Goal: Complete application form

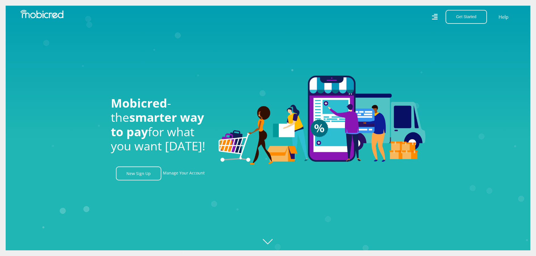
scroll to position [0, 1292]
click at [146, 173] on link "New Sign Up" at bounding box center [138, 174] width 45 height 14
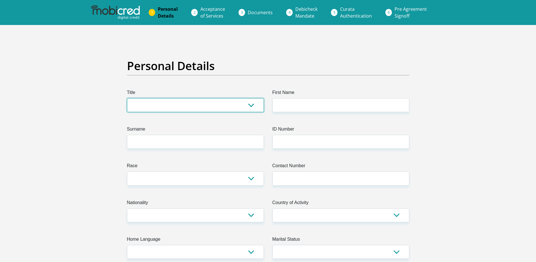
click at [251, 103] on select "Mr Ms Mrs Dr Other" at bounding box center [195, 105] width 137 height 14
select select "Mr"
click at [127, 98] on select "Mr Ms Mrs Dr Other" at bounding box center [195, 105] width 137 height 14
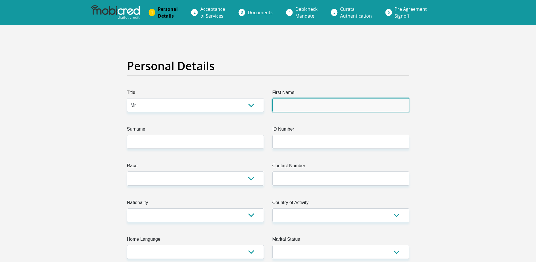
click at [295, 98] on input "First Name" at bounding box center [340, 105] width 137 height 14
type input "JP"
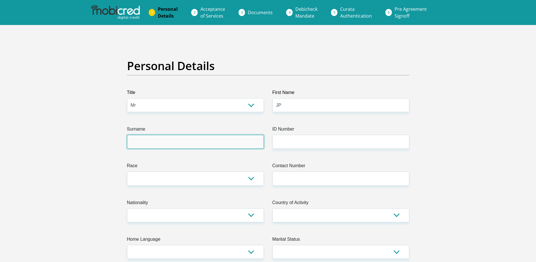
click at [218, 137] on input "Surname" at bounding box center [195, 142] width 137 height 14
type input "Greyling"
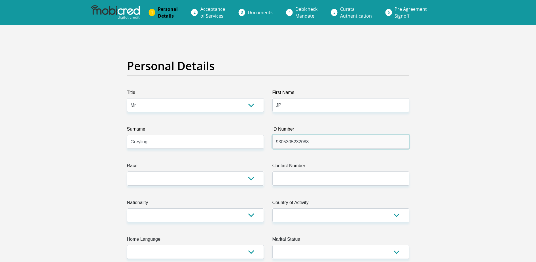
type input "9305305232088"
click at [250, 171] on select "Black Coloured Indian White Other" at bounding box center [195, 178] width 137 height 14
select select "4"
click at [127, 171] on select "Black Coloured Indian White Other" at bounding box center [195, 178] width 137 height 14
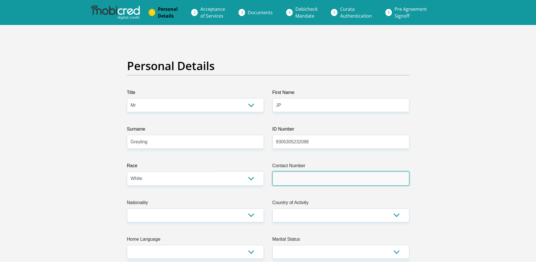
click at [338, 171] on input "Contact Number" at bounding box center [340, 178] width 137 height 14
type input "0655423331"
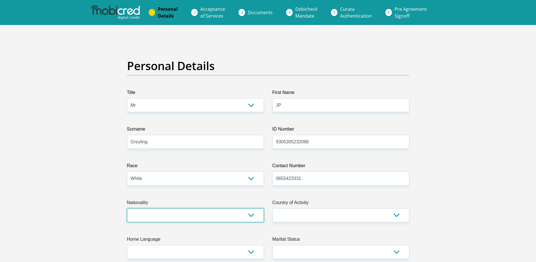
click at [254, 208] on select "South Africa Afghanistan Aland Islands Albania Algeria America Samoa American V…" at bounding box center [195, 215] width 137 height 14
select select "ZAF"
click at [127, 208] on select "South Africa Afghanistan Aland Islands Albania Algeria America Samoa American V…" at bounding box center [195, 215] width 137 height 14
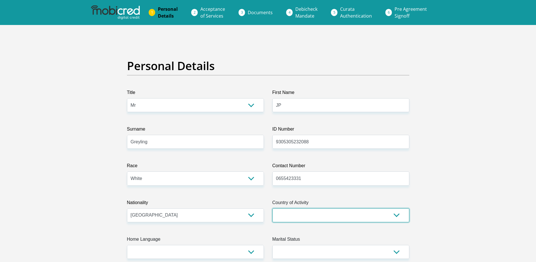
click at [393, 208] on select "South Africa Afghanistan Aland Islands Albania Algeria America Samoa American V…" at bounding box center [340, 215] width 137 height 14
select select "ZAF"
click at [272, 208] on select "South Africa Afghanistan Aland Islands Albania Algeria America Samoa American V…" at bounding box center [340, 215] width 137 height 14
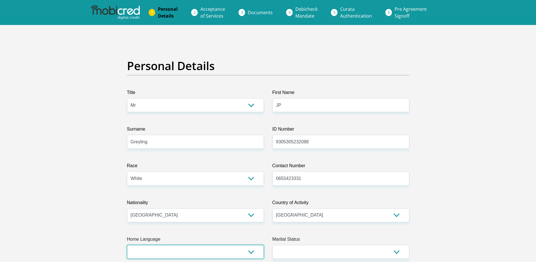
click at [250, 245] on select "Afrikaans English Sepedi South Ndebele Southern Sotho Swati Tsonga Tswana Venda…" at bounding box center [195, 252] width 137 height 14
select select "afr"
click at [127, 245] on select "Afrikaans English Sepedi South Ndebele Southern Sotho Swati Tsonga Tswana Venda…" at bounding box center [195, 252] width 137 height 14
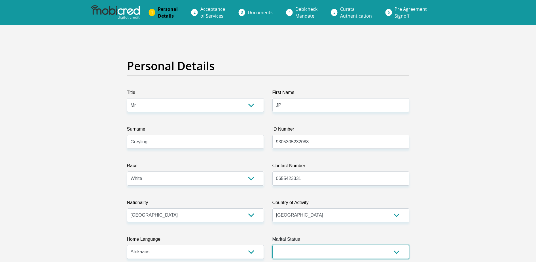
click at [346, 245] on select "Married ANC Single Divorced Widowed Married COP or Customary Law" at bounding box center [340, 252] width 137 height 14
select select "2"
click at [272, 245] on select "Married ANC Single Divorced Widowed Married COP or Customary Law" at bounding box center [340, 252] width 137 height 14
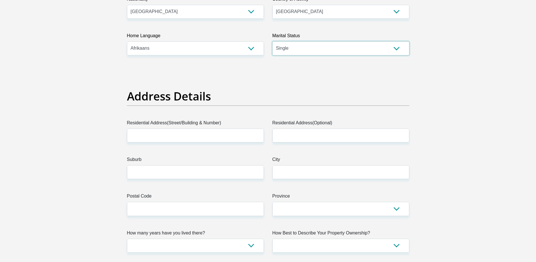
scroll to position [199, 0]
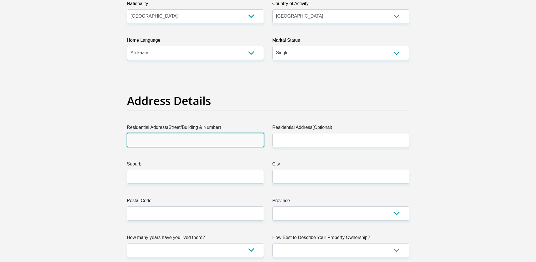
click at [176, 133] on input "Residential Address(Street/Building & Number)" at bounding box center [195, 140] width 137 height 14
type input "10 Campbell Road"
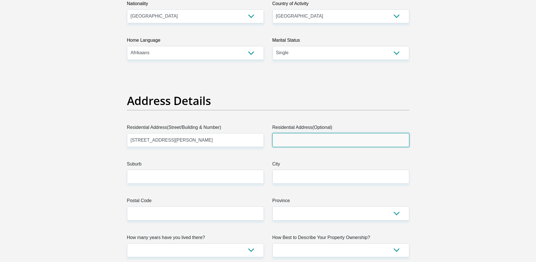
type input "VALHALLA"
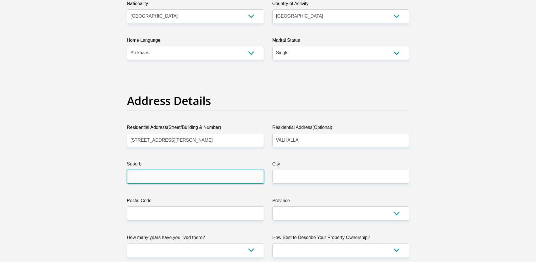
click at [200, 169] on input "Suburb" at bounding box center [195, 176] width 137 height 14
type input "Pretoria Centurion Valhalla"
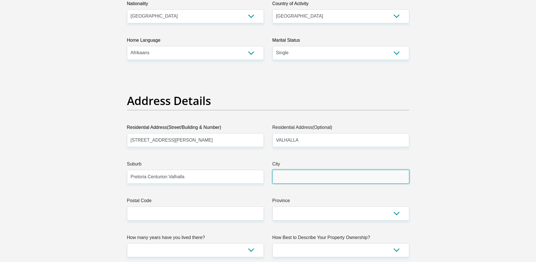
type input "Pretoria Centurion Valhalla"
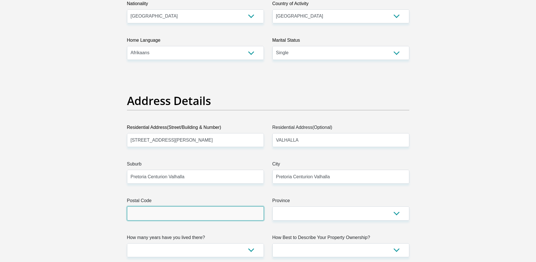
type input "0185"
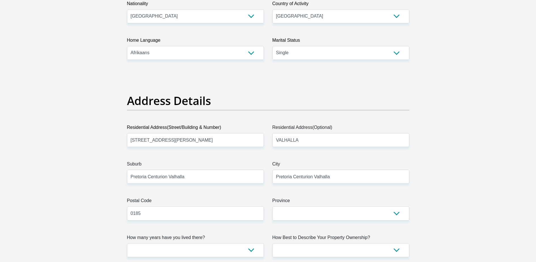
type input "[EMAIL_ADDRESS][DOMAIN_NAME]"
click at [395, 206] on select "Eastern Cape Free State Gauteng KwaZulu-Natal Limpopo Mpumalanga Northern Cape …" at bounding box center [340, 213] width 137 height 14
select select "Gauteng"
click at [272, 206] on select "Eastern Cape Free State Gauteng KwaZulu-Natal Limpopo Mpumalanga Northern Cape …" at bounding box center [340, 213] width 137 height 14
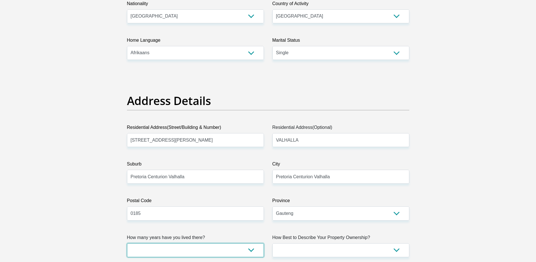
click at [251, 243] on select "less than 1 year 1-3 years 3-5 years 5+ years" at bounding box center [195, 250] width 137 height 14
select select "4"
click at [127, 243] on select "less than 1 year 1-3 years 3-5 years 5+ years" at bounding box center [195, 250] width 137 height 14
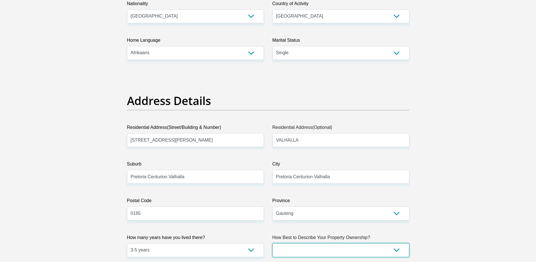
click at [390, 243] on select "Owned Rented Family Owned Company Dwelling" at bounding box center [340, 250] width 137 height 14
select select "Rented"
click at [272, 243] on select "Owned Rented Family Owned Company Dwelling" at bounding box center [340, 250] width 137 height 14
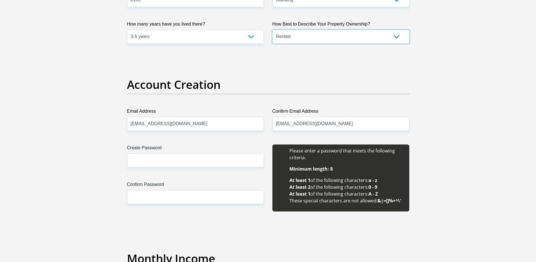
scroll to position [468, 0]
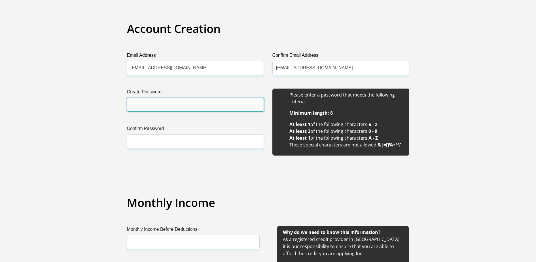
click at [243, 97] on input "Create Password" at bounding box center [195, 104] width 137 height 14
type input "933005J.p"
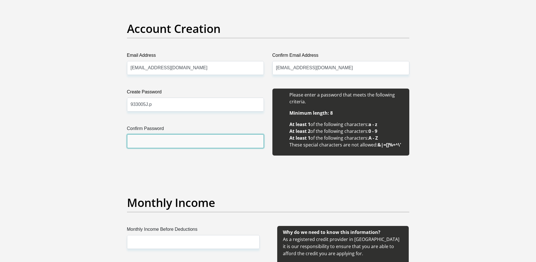
click at [228, 134] on input "Confirm Password" at bounding box center [195, 141] width 137 height 14
type input "933005J.p"
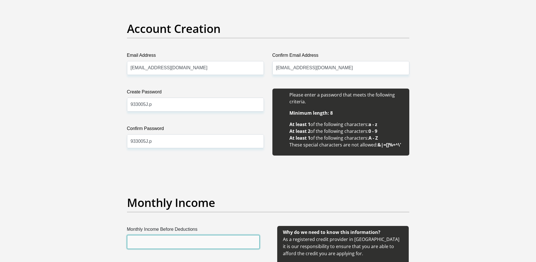
click at [205, 235] on input "Monthly Income Before Deductions" at bounding box center [193, 242] width 133 height 14
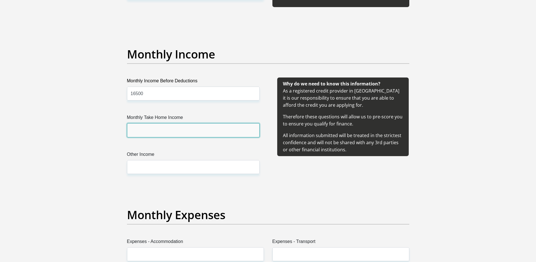
scroll to position [623, 0]
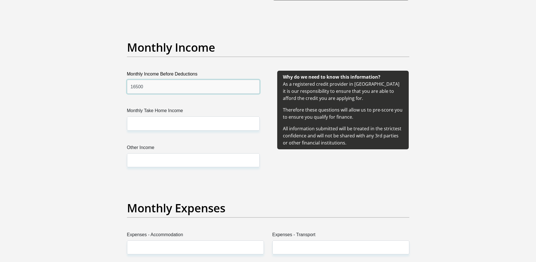
click at [227, 80] on input "16500" at bounding box center [193, 87] width 133 height 14
type input "14000"
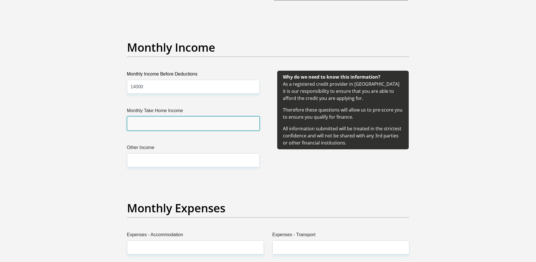
click at [216, 116] on input "Monthly Take Home Income" at bounding box center [193, 123] width 133 height 14
type input "8500"
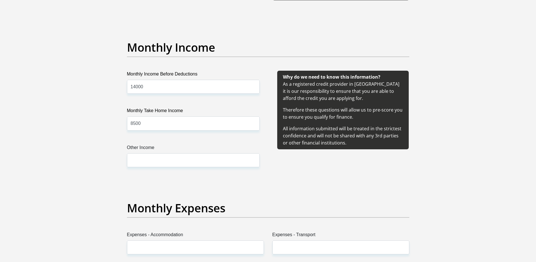
click at [204, 122] on div "Monthly Income Before Deductions 14000 Monthly Take Home Income 8500 Other Inco…" at bounding box center [193, 126] width 150 height 110
click at [209, 153] on input "Other Income" at bounding box center [193, 160] width 133 height 14
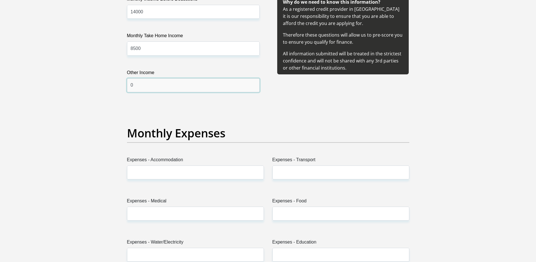
scroll to position [722, 0]
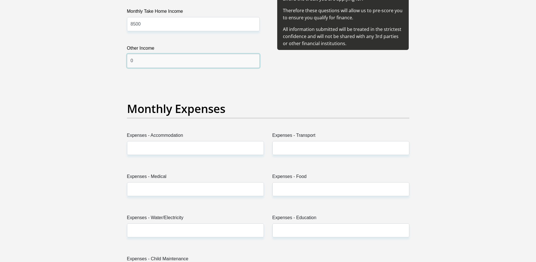
type input "0"
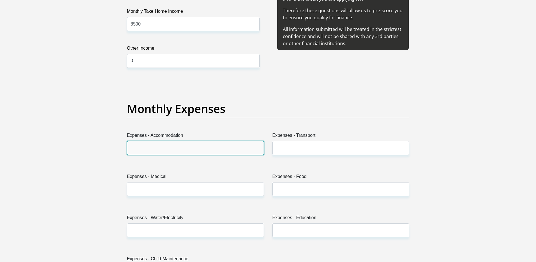
click at [207, 141] on input "Expenses - Accommodation" at bounding box center [195, 148] width 137 height 14
type input "0"
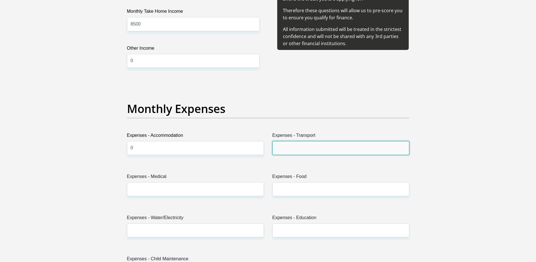
click at [309, 141] on input "Expenses - Transport" at bounding box center [340, 148] width 137 height 14
type input "1500"
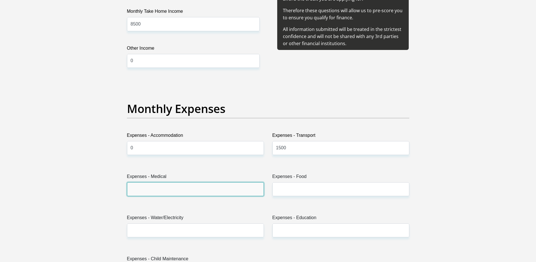
click at [230, 182] on input "Expenses - Medical" at bounding box center [195, 189] width 137 height 14
type input "0"
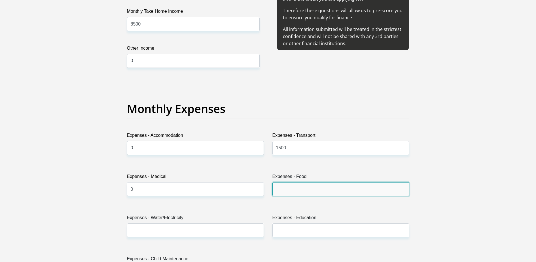
click at [302, 182] on input "Expenses - Food" at bounding box center [340, 189] width 137 height 14
type input "3000"
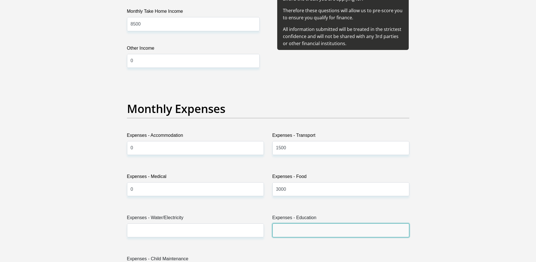
click at [296, 223] on input "Expenses - Education" at bounding box center [340, 230] width 137 height 14
type input "0"
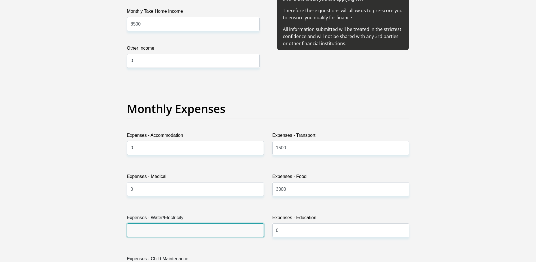
click at [233, 223] on input "Expenses - Water/Electricity" at bounding box center [195, 230] width 137 height 14
type input "1500"
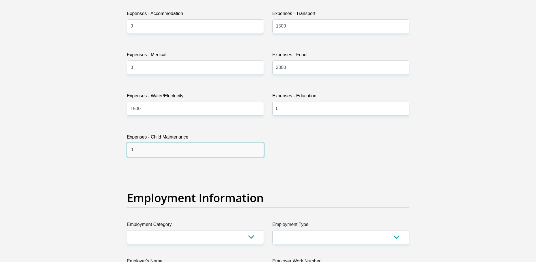
scroll to position [879, 0]
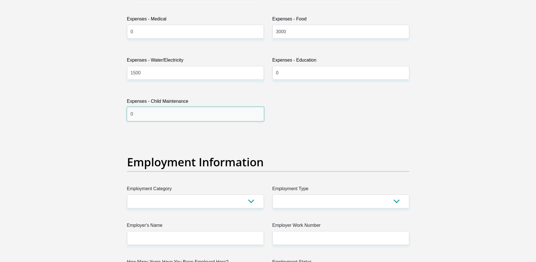
type input "0"
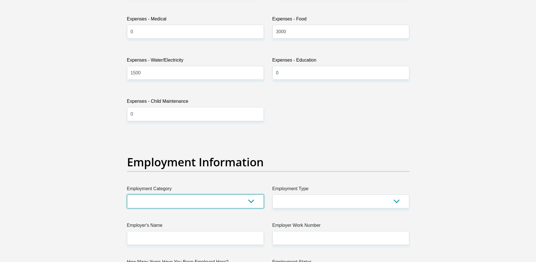
click at [253, 194] on select "AGRICULTURE ALCOHOL & TOBACCO CONSTRUCTION MATERIALS METALLURGY EQUIPMENT FOR R…" at bounding box center [195, 201] width 137 height 14
select select "6"
click at [127, 194] on select "AGRICULTURE ALCOHOL & TOBACCO CONSTRUCTION MATERIALS METALLURGY EQUIPMENT FOR R…" at bounding box center [195, 201] width 137 height 14
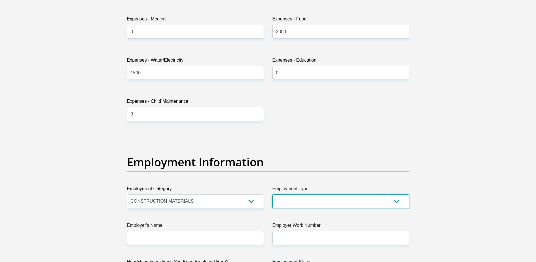
click at [398, 194] on select "College/Lecturer Craft Seller Creative Driver Executive Farmer Forces - Non Com…" at bounding box center [340, 201] width 137 height 14
select select "Outside Worker"
click at [272, 194] on select "College/Lecturer Craft Seller Creative Driver Executive Farmer Forces - Non Com…" at bounding box center [340, 201] width 137 height 14
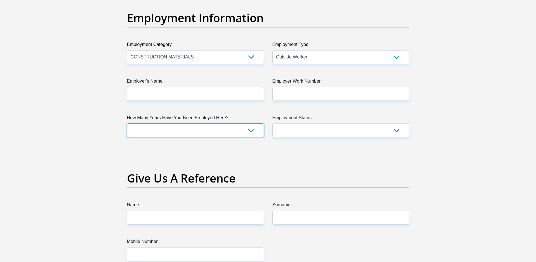
scroll to position [1025, 0]
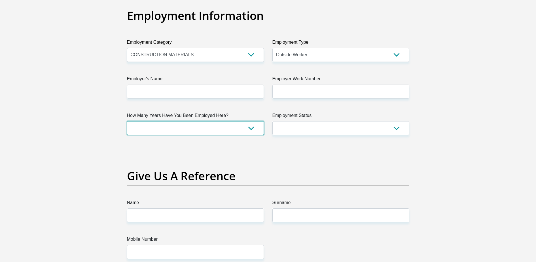
click at [251, 121] on select "less than 1 year 1-3 years 3-5 years 5+ years" at bounding box center [195, 128] width 137 height 14
select select "60"
click at [127, 121] on select "less than 1 year 1-3 years 3-5 years 5+ years" at bounding box center [195, 128] width 137 height 14
click at [397, 121] on select "Permanent/Full-time Part-time/Casual Contract Worker Self-Employed Housewife Re…" at bounding box center [340, 128] width 137 height 14
select select "1"
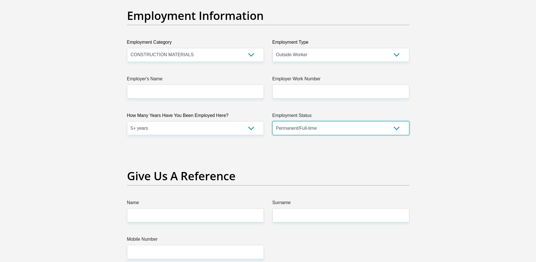
click at [272, 121] on select "Permanent/Full-time Part-time/Casual Contract Worker Self-Employed Housewife Re…" at bounding box center [340, 128] width 137 height 14
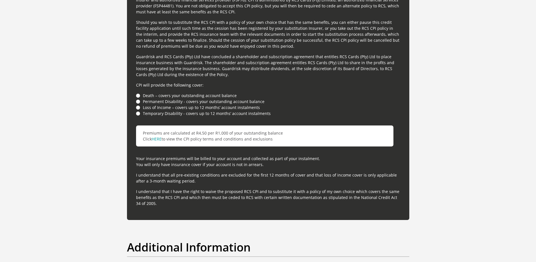
scroll to position [1669, 0]
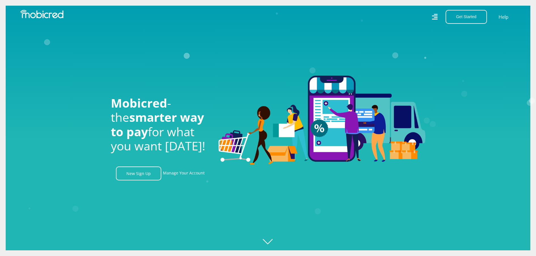
scroll to position [0, 727]
click at [183, 175] on link "Manage Your Account" at bounding box center [184, 174] width 42 height 14
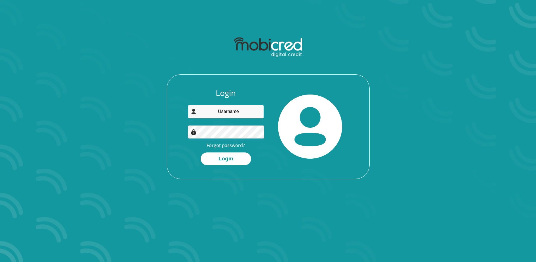
click at [239, 106] on input "email" at bounding box center [226, 112] width 76 height 14
type input "[EMAIL_ADDRESS][DOMAIN_NAME]"
click at [232, 152] on button "Login" at bounding box center [226, 158] width 50 height 13
